Goal: Information Seeking & Learning: Check status

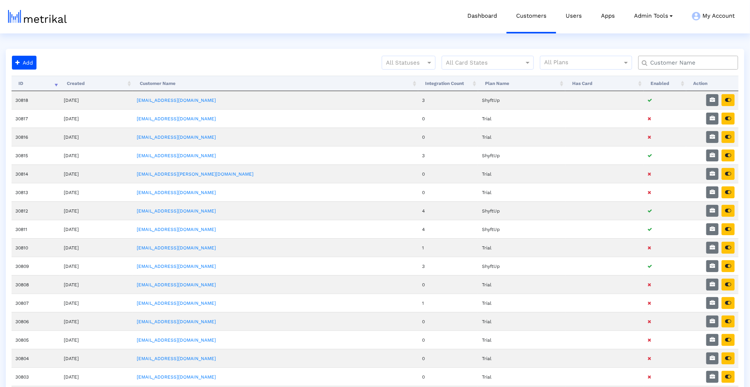
click at [680, 63] on input "text" at bounding box center [690, 63] width 90 height 8
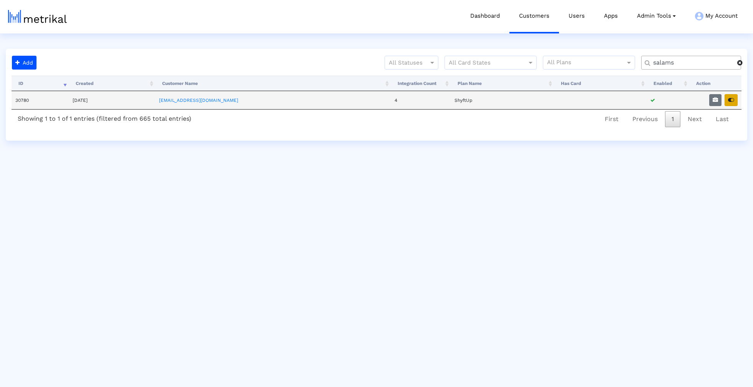
type input "salams"
click at [731, 101] on icon "button" at bounding box center [731, 99] width 6 height 5
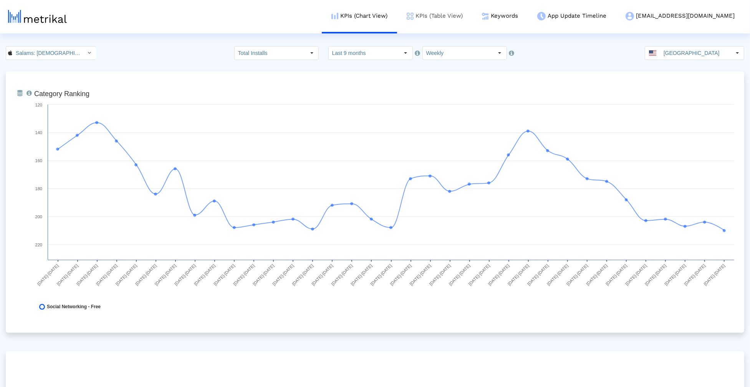
click at [472, 18] on link "KPIs (Table View)" at bounding box center [434, 16] width 75 height 32
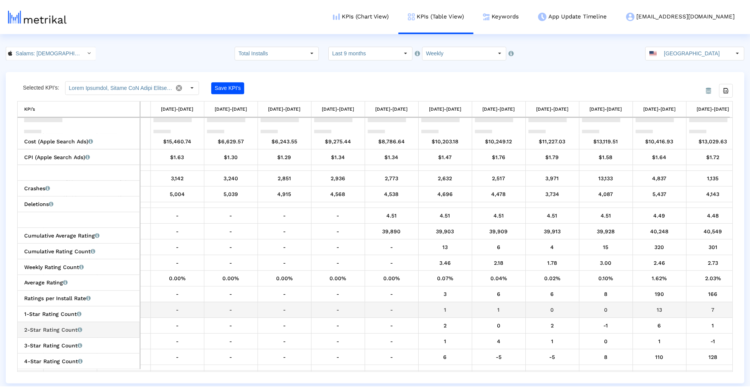
scroll to position [402, 0]
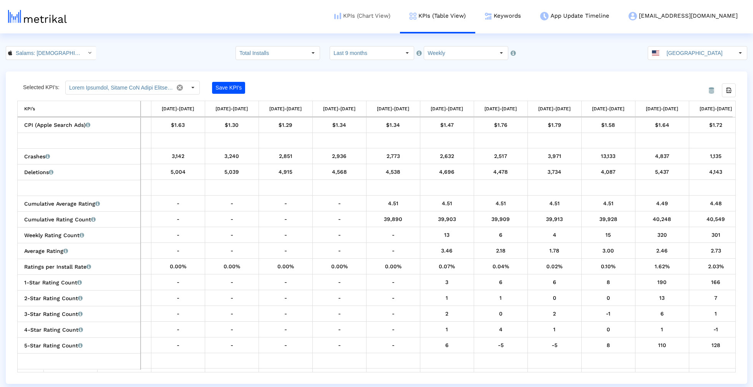
click at [400, 19] on link "KPIs (Chart View)" at bounding box center [361, 16] width 75 height 32
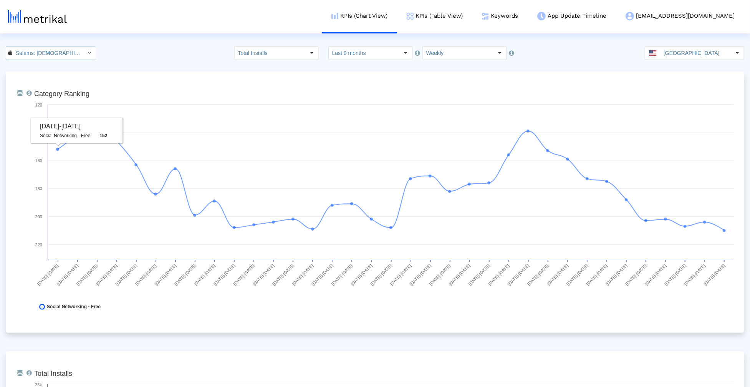
click at [66, 52] on input "Salams: Halal Muslim Marriage < 965359176 >" at bounding box center [46, 52] width 69 height 13
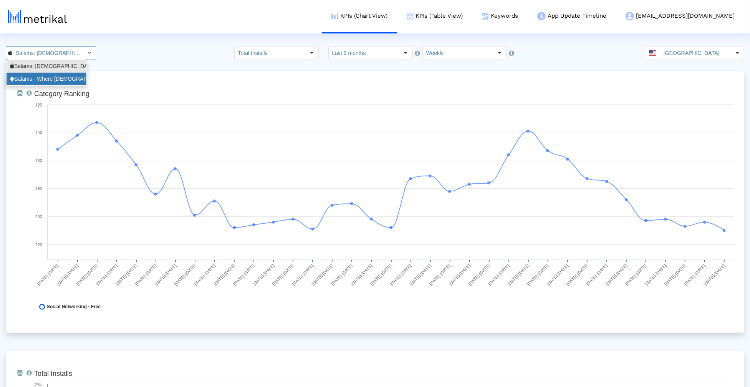
click at [56, 75] on div "Salams - Where Muslims Meet <com.minderapps.minder>" at bounding box center [46, 78] width 73 height 7
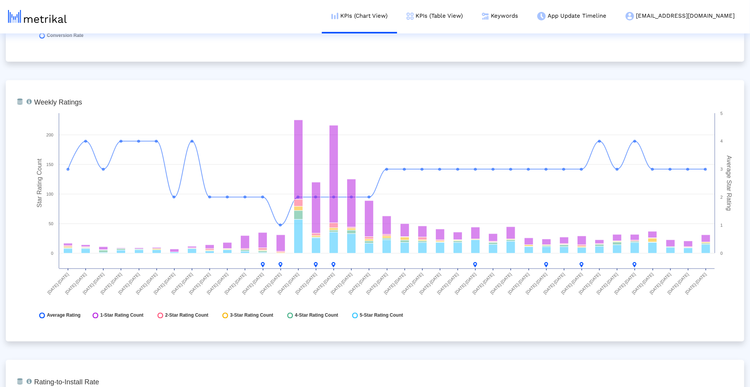
scroll to position [1096, 0]
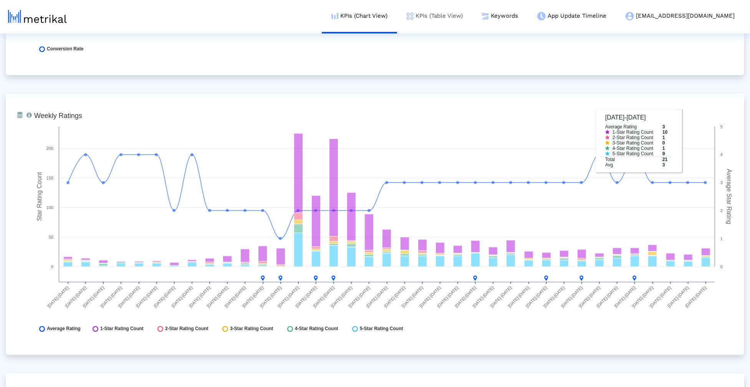
click at [466, 17] on link "KPIs (Table View)" at bounding box center [434, 16] width 75 height 32
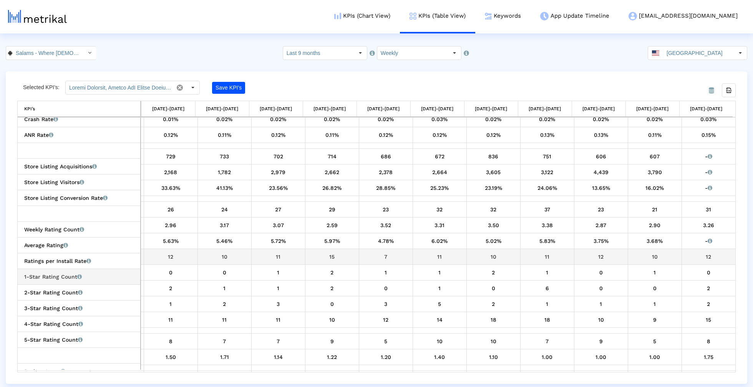
scroll to position [213, 0]
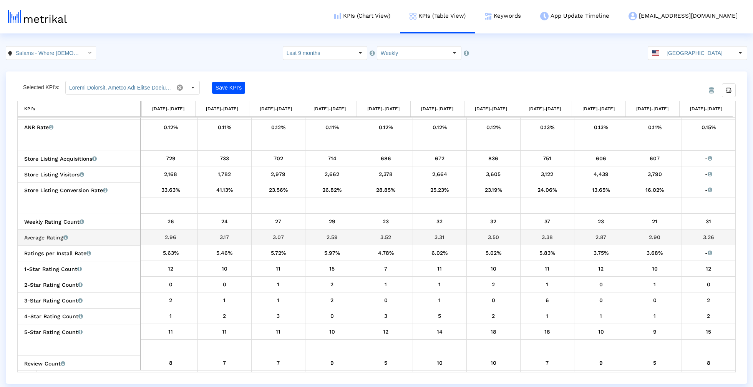
drag, startPoint x: 246, startPoint y: 237, endPoint x: 711, endPoint y: 235, distance: 464.9
click at [711, 235] on div "3.26" at bounding box center [708, 237] width 48 height 10
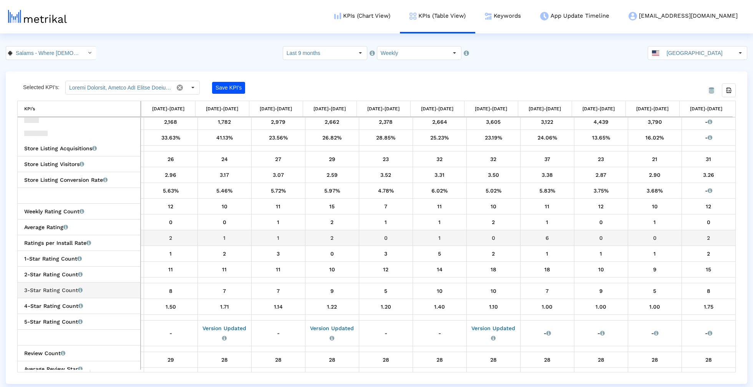
scroll to position [255, 0]
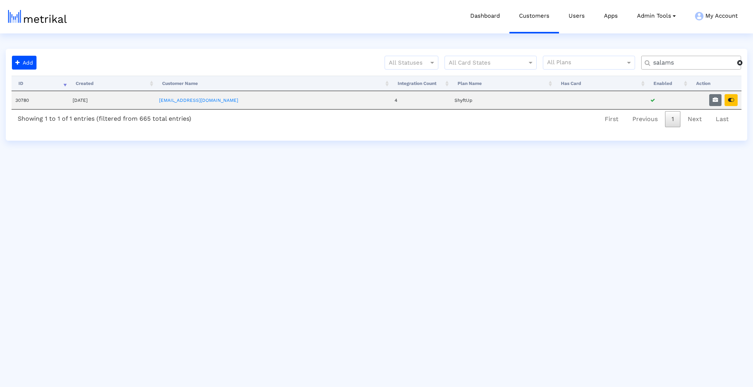
click at [702, 63] on input "salams" at bounding box center [691, 63] width 89 height 8
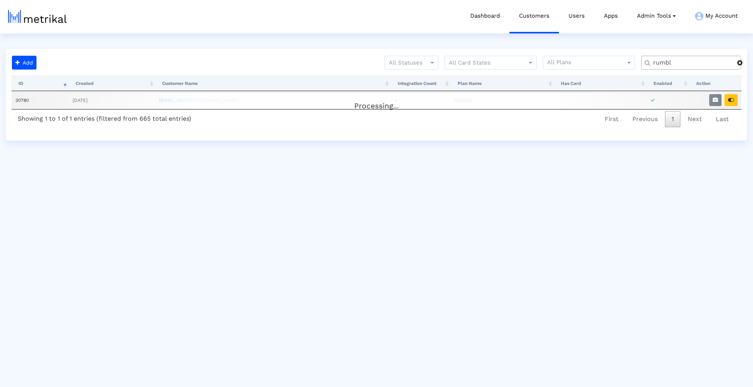
type input "rumbl"
click at [712, 102] on div "Processing..." at bounding box center [376, 100] width 729 height 15
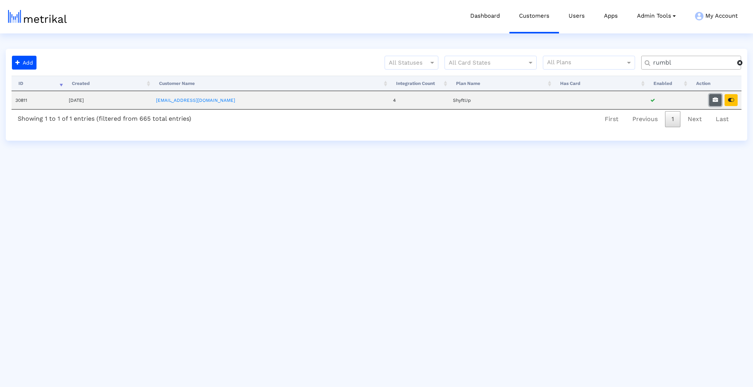
click at [712, 102] on button "button" at bounding box center [715, 100] width 12 height 12
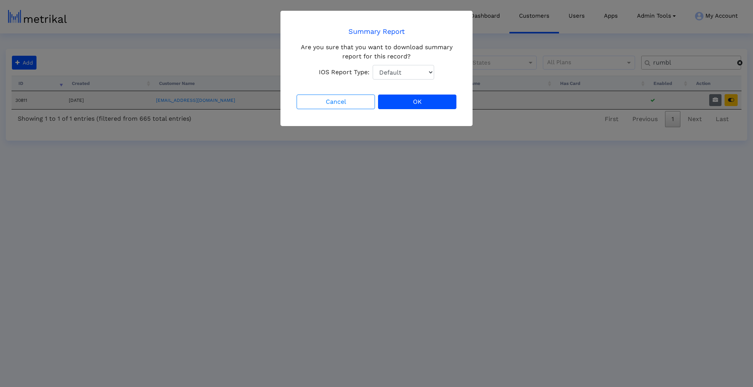
click at [404, 76] on select "Default Total Downloads New Downloads Redownloads" at bounding box center [402, 72] width 61 height 15
select select "1: 1"
click at [372, 65] on select "Default Total Downloads New Downloads Redownloads" at bounding box center [402, 72] width 61 height 15
click at [416, 104] on button "OK" at bounding box center [417, 101] width 78 height 15
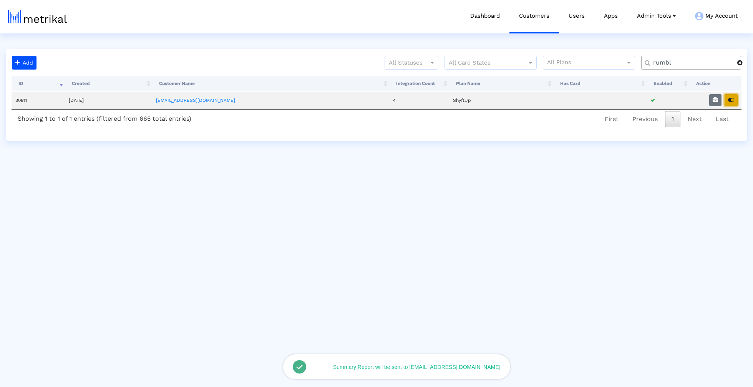
click at [731, 101] on icon "button" at bounding box center [731, 99] width 6 height 5
